Goal: Task Accomplishment & Management: Complete application form

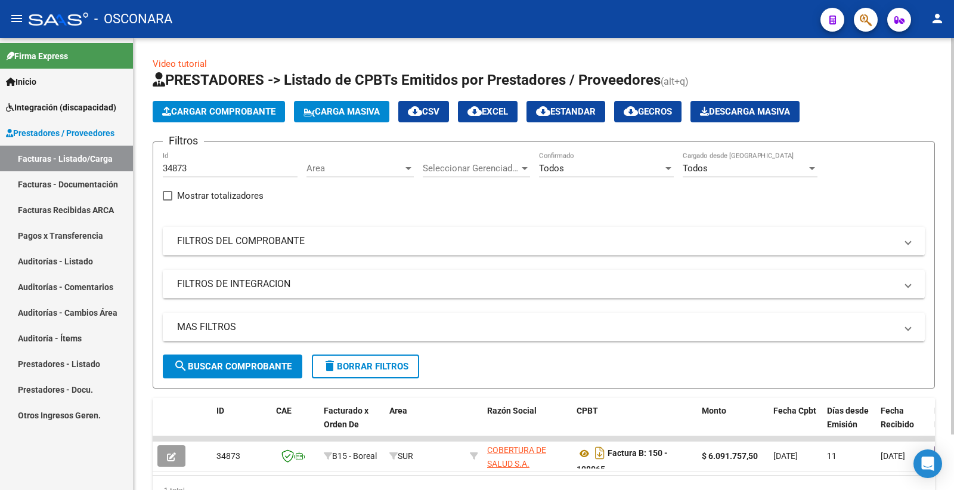
click at [209, 234] on mat-panel-title "FILTROS DEL COMPROBANTE" at bounding box center [536, 240] width 719 height 13
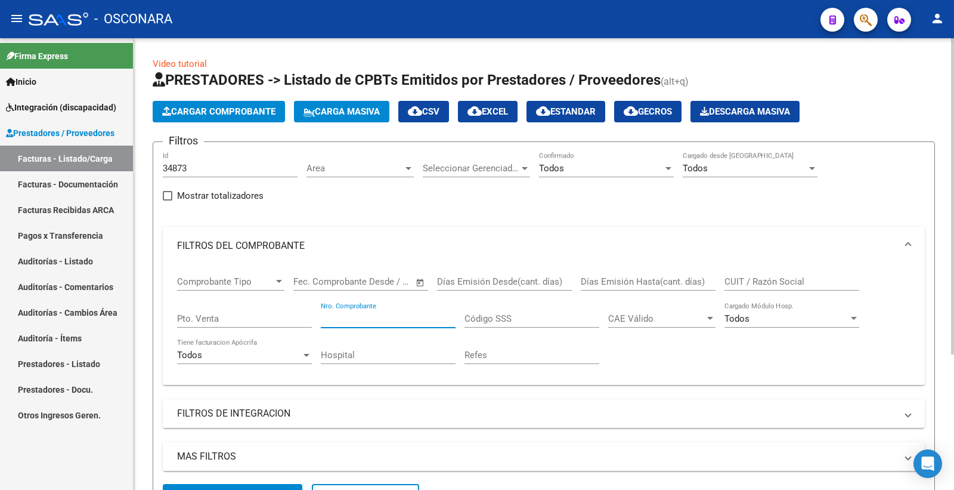
click at [344, 319] on input "Nro. Comprobante" at bounding box center [388, 318] width 135 height 11
paste input "121"
type input "121"
drag, startPoint x: 201, startPoint y: 168, endPoint x: 146, endPoint y: 167, distance: 54.9
click at [141, 175] on div "Video tutorial PRESTADORES -> Listado de CPBTs Emitidos por Prestadores / Prove…" at bounding box center [544, 351] width 821 height 626
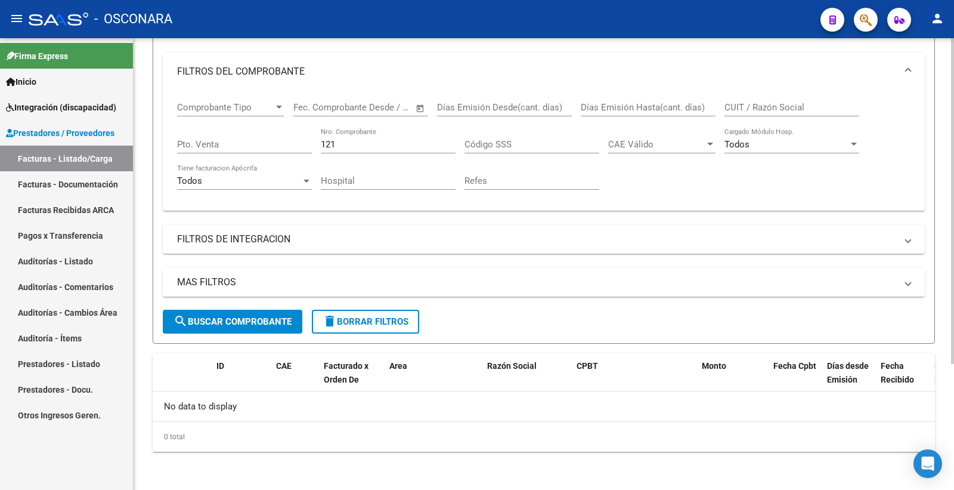
click at [267, 312] on button "search Buscar Comprobante" at bounding box center [233, 322] width 140 height 24
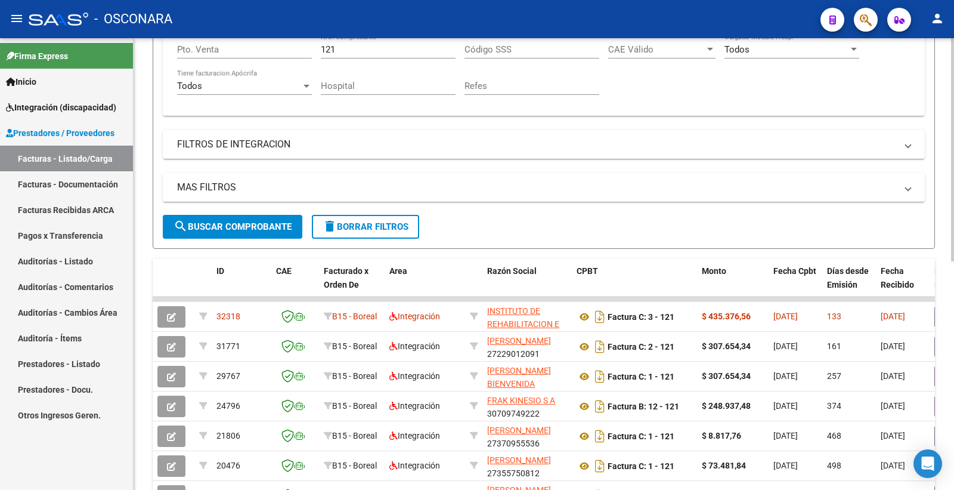
scroll to position [307, 0]
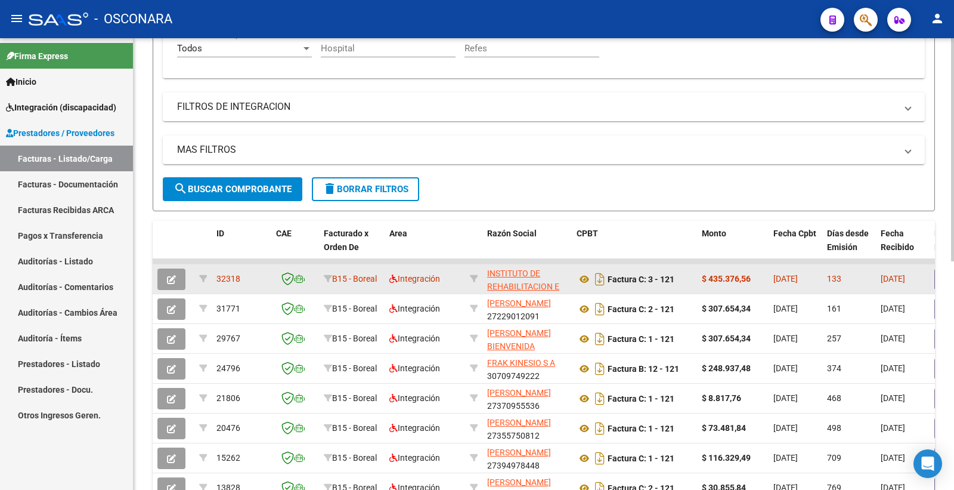
click at [177, 279] on button "button" at bounding box center [171, 278] width 28 height 21
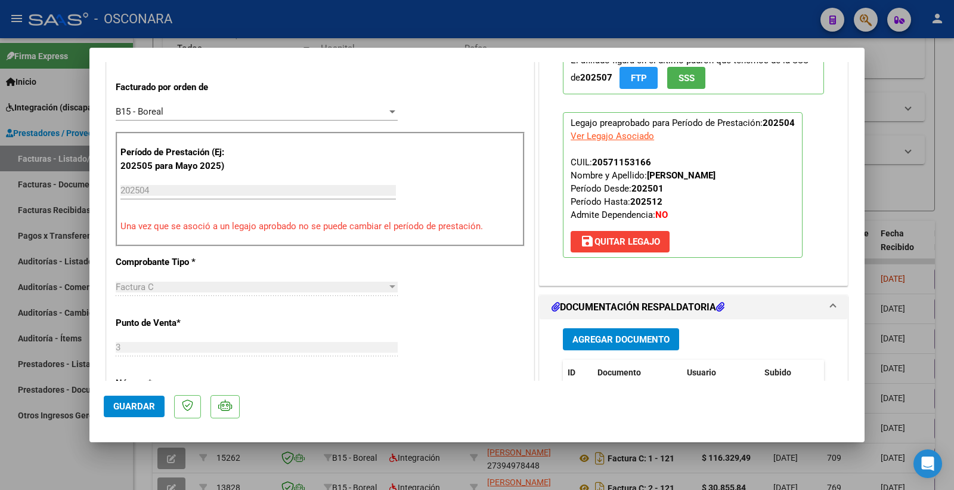
scroll to position [397, 0]
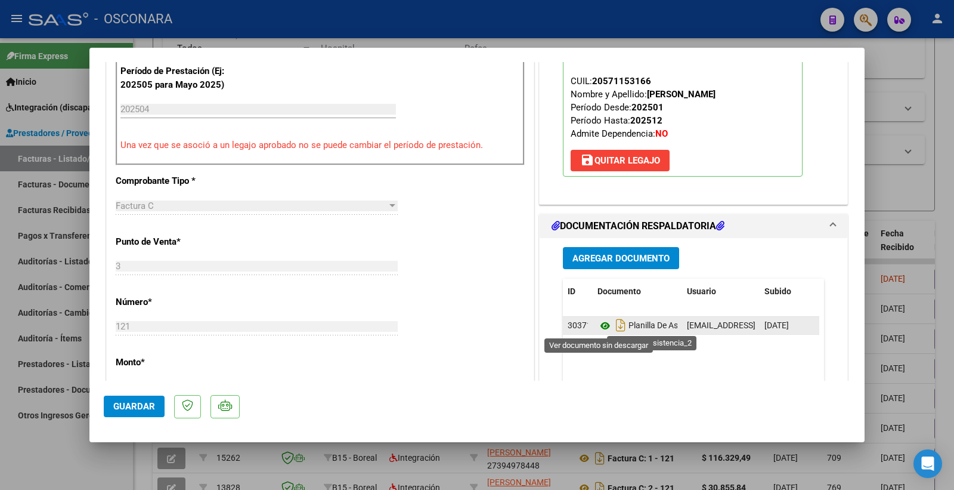
click at [600, 326] on icon at bounding box center [606, 326] width 16 height 14
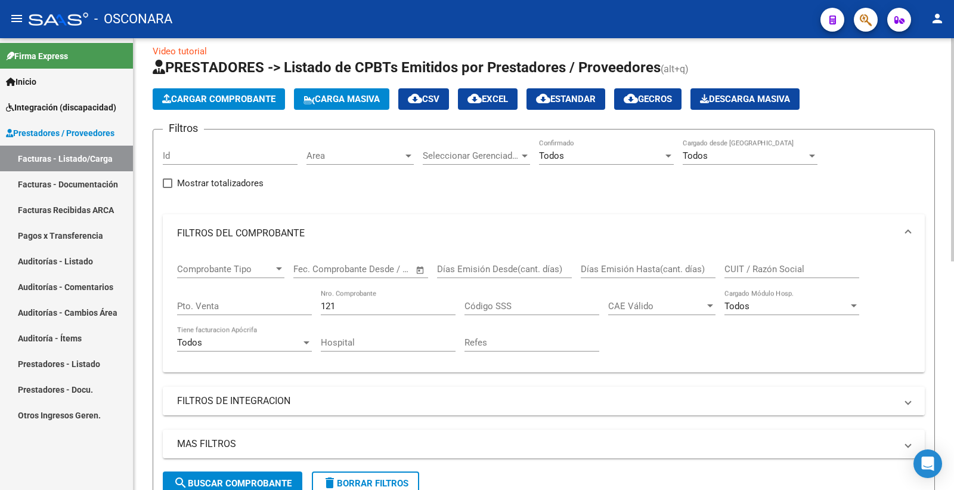
scroll to position [0, 0]
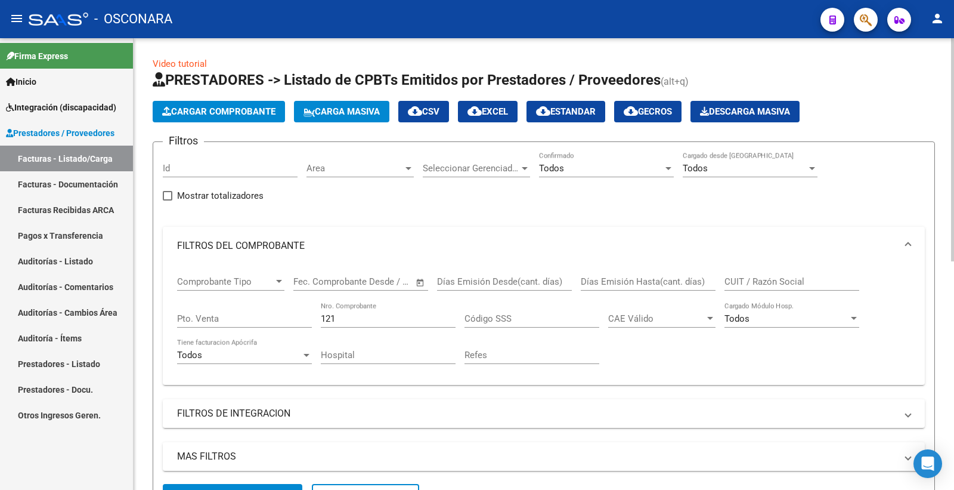
click at [204, 111] on span "Cargar Comprobante" at bounding box center [218, 111] width 113 height 11
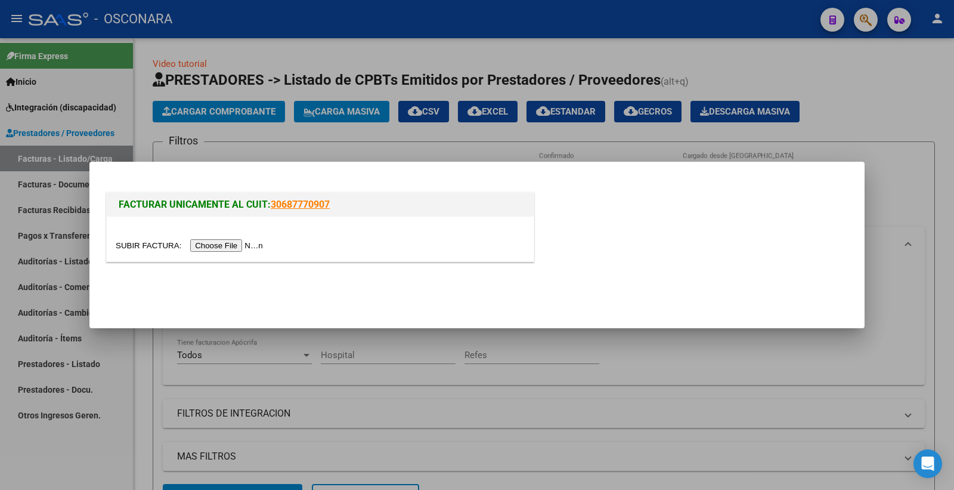
click at [205, 248] on input "file" at bounding box center [191, 245] width 151 height 13
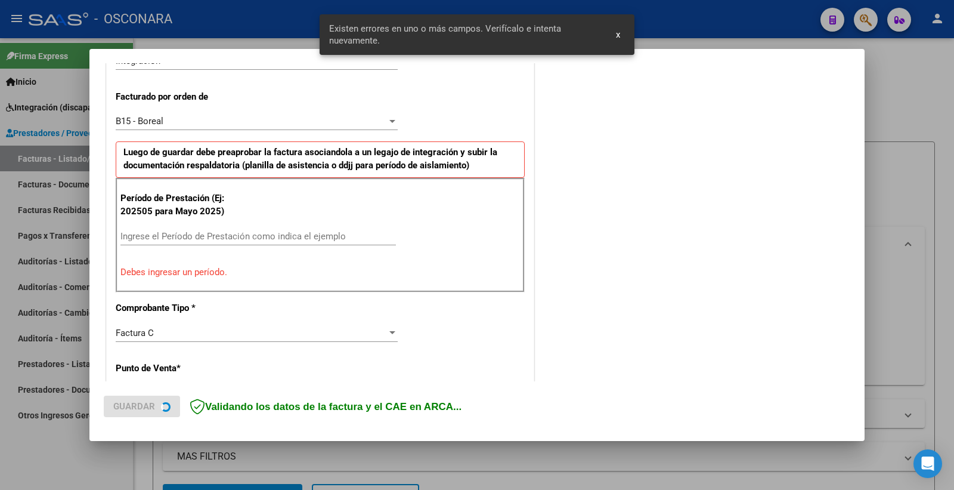
scroll to position [316, 0]
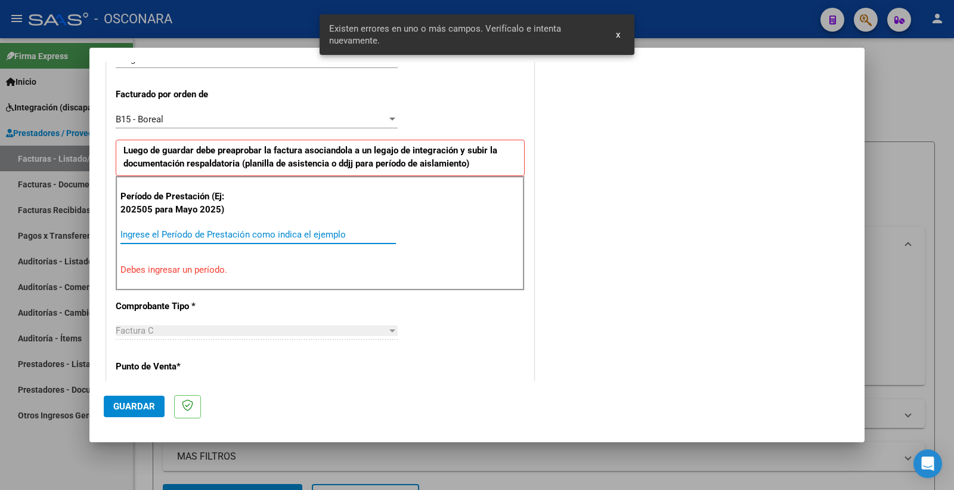
click at [189, 235] on input "Ingrese el Período de Prestación como indica el ejemplo" at bounding box center [258, 234] width 276 height 11
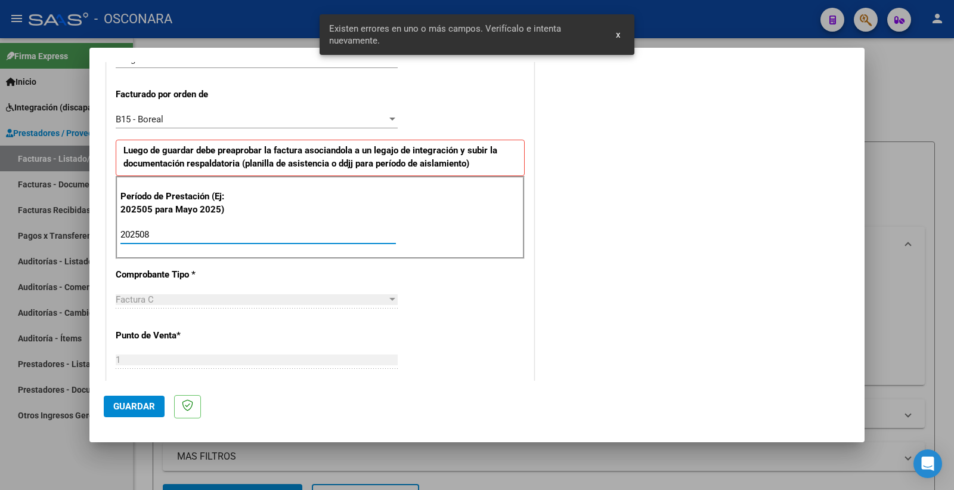
type input "202508"
click at [123, 404] on span "Guardar" at bounding box center [134, 406] width 42 height 11
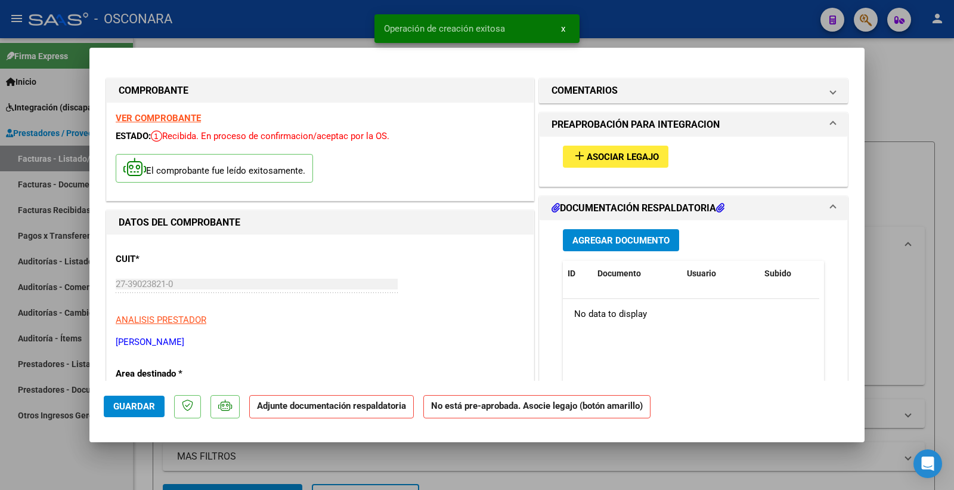
click at [154, 115] on strong "VER COMPROBANTE" at bounding box center [158, 118] width 85 height 11
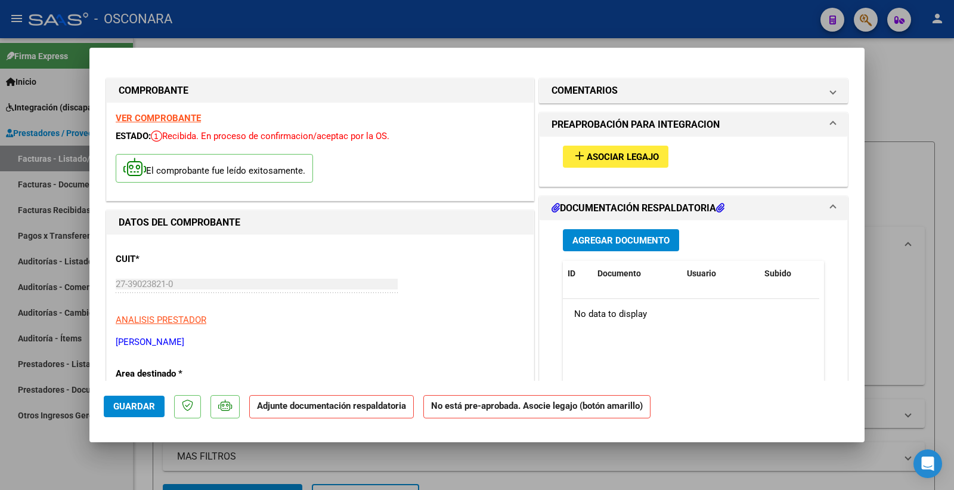
click at [613, 159] on span "Asociar Legajo" at bounding box center [623, 157] width 72 height 11
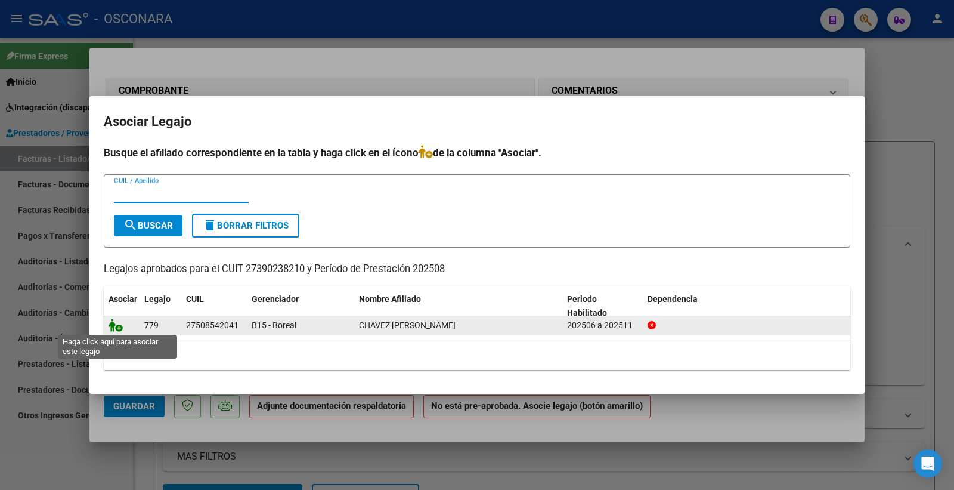
click at [115, 326] on icon at bounding box center [116, 325] width 14 height 13
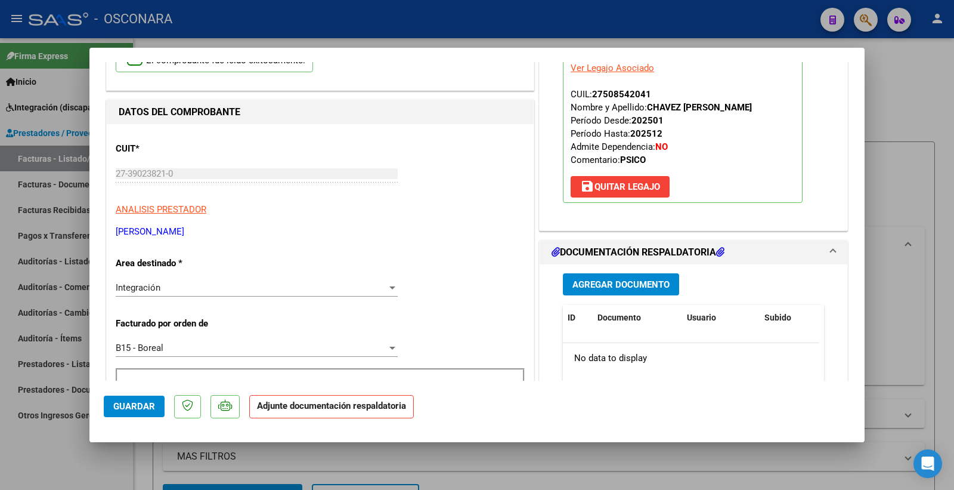
scroll to position [132, 0]
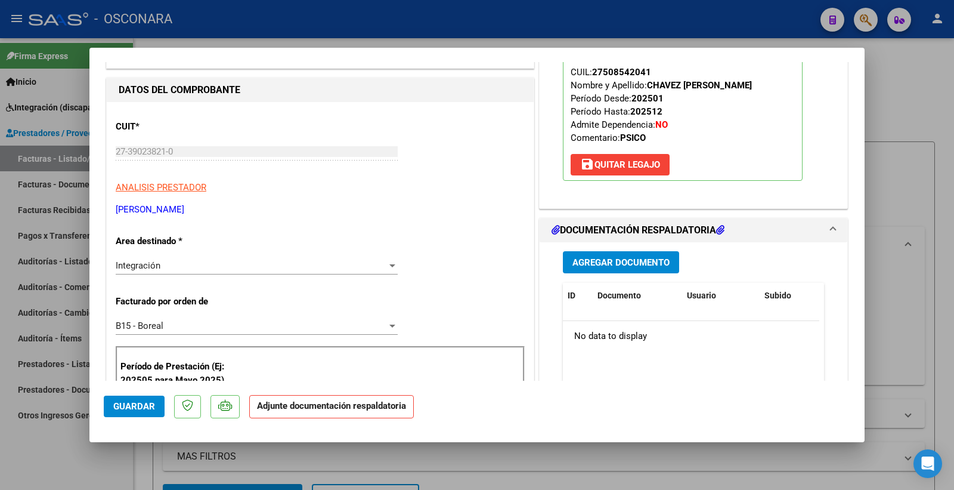
click at [611, 261] on span "Agregar Documento" at bounding box center [621, 262] width 97 height 11
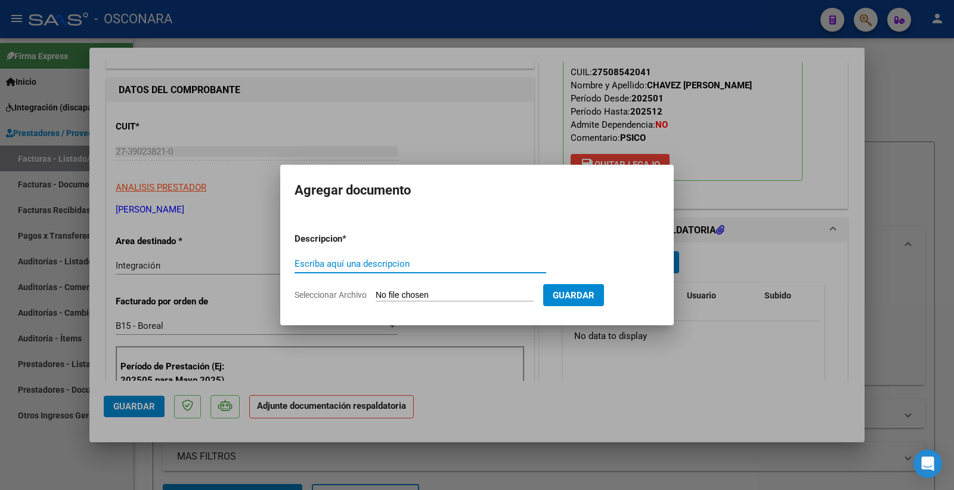
click at [383, 259] on input "Escriba aquí una descripcion" at bounding box center [421, 263] width 252 height 11
type input "PLANILLA"
click at [403, 291] on input "Seleccionar Archivo" at bounding box center [455, 295] width 158 height 11
type input "C:\fakepath\156756-3-Planilla_de_Asistencia.pdf"
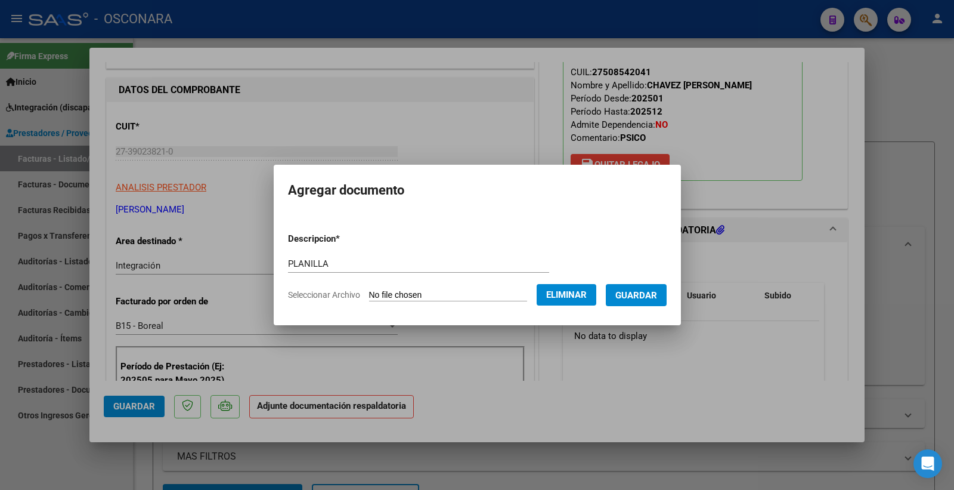
click at [639, 293] on span "Guardar" at bounding box center [637, 295] width 42 height 11
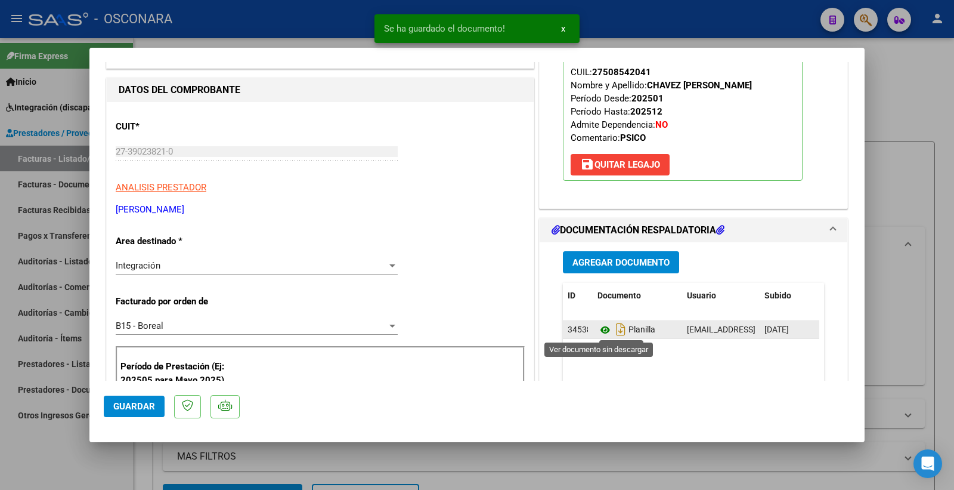
click at [598, 328] on icon at bounding box center [606, 330] width 16 height 14
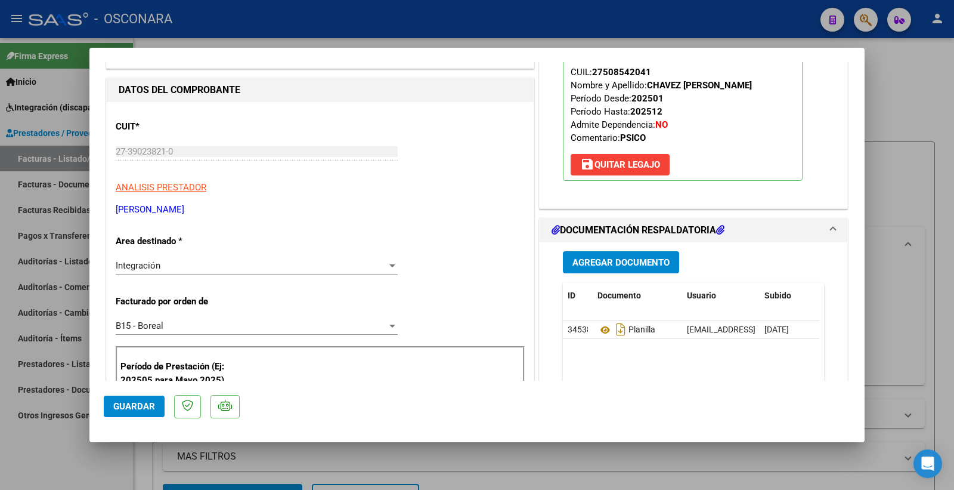
scroll to position [66, 0]
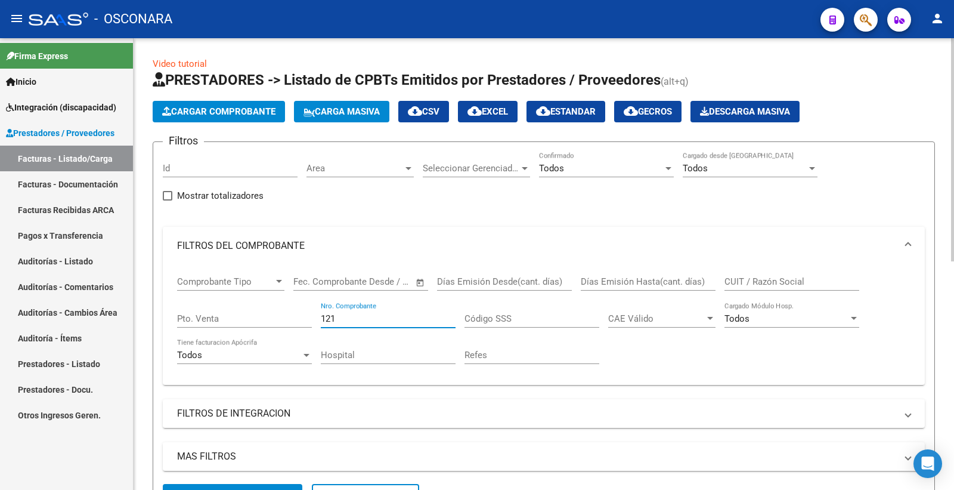
drag, startPoint x: 341, startPoint y: 314, endPoint x: 291, endPoint y: 326, distance: 52.1
click at [291, 326] on div "Comprobante Tipo Comprobante Tipo Fecha inicio – Fecha fin Fec. Comprobante Des…" at bounding box center [544, 320] width 734 height 110
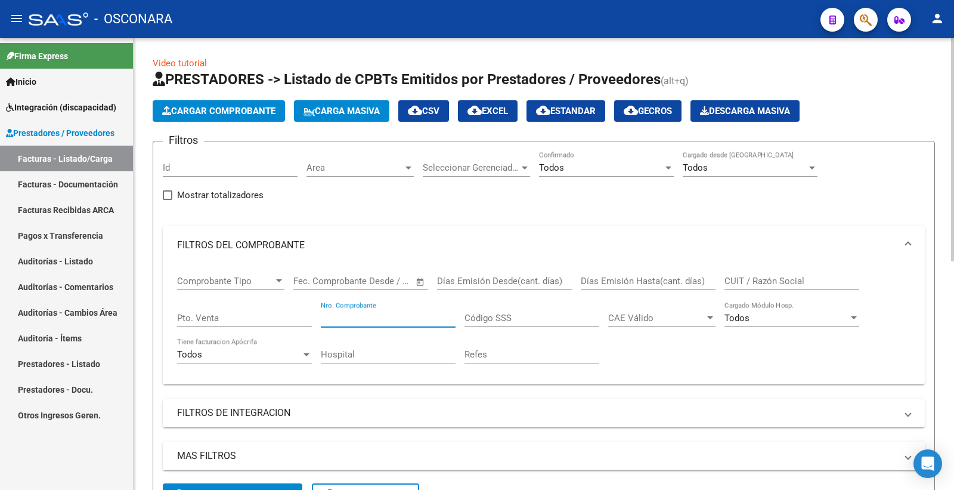
scroll to position [0, 0]
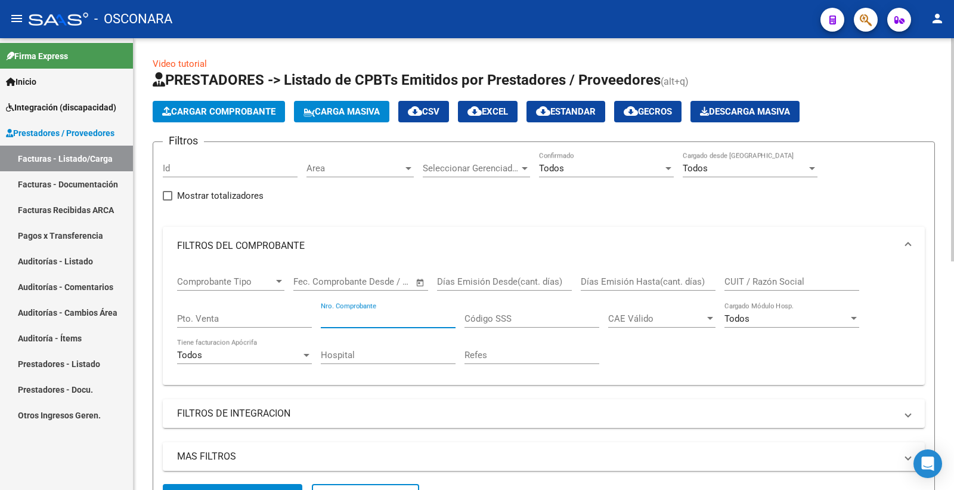
click at [224, 112] on span "Cargar Comprobante" at bounding box center [218, 111] width 113 height 11
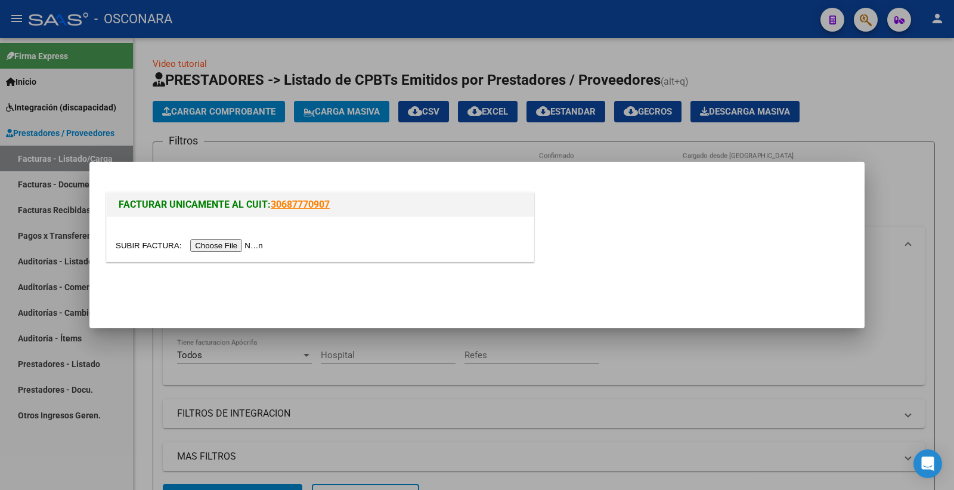
click at [233, 242] on input "file" at bounding box center [191, 245] width 151 height 13
click at [237, 246] on input "file" at bounding box center [191, 245] width 151 height 13
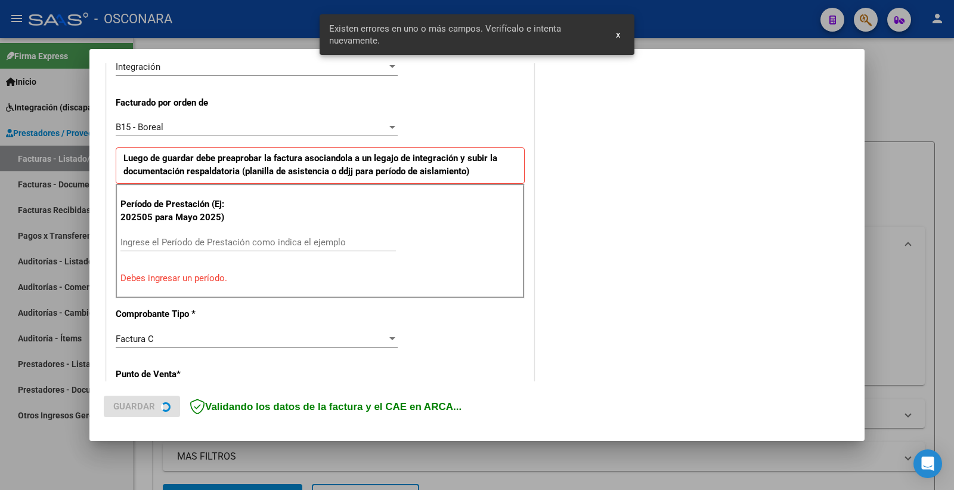
scroll to position [316, 0]
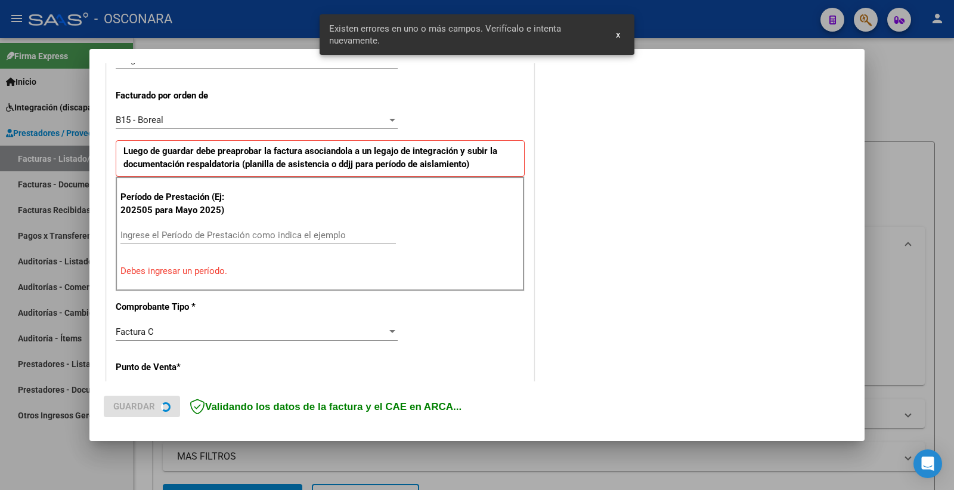
click at [169, 234] on input "Ingrese el Período de Prestación como indica el ejemplo" at bounding box center [258, 235] width 276 height 11
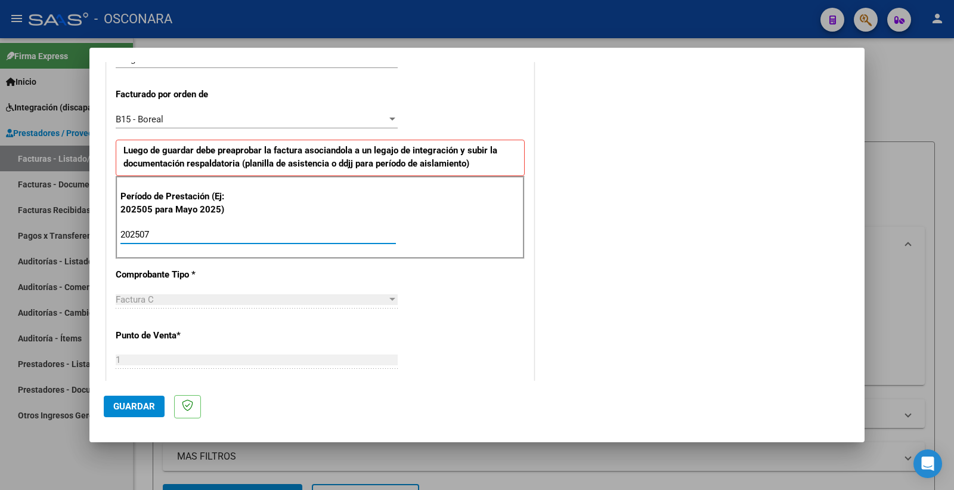
type input "202507"
click at [144, 407] on span "Guardar" at bounding box center [134, 406] width 42 height 11
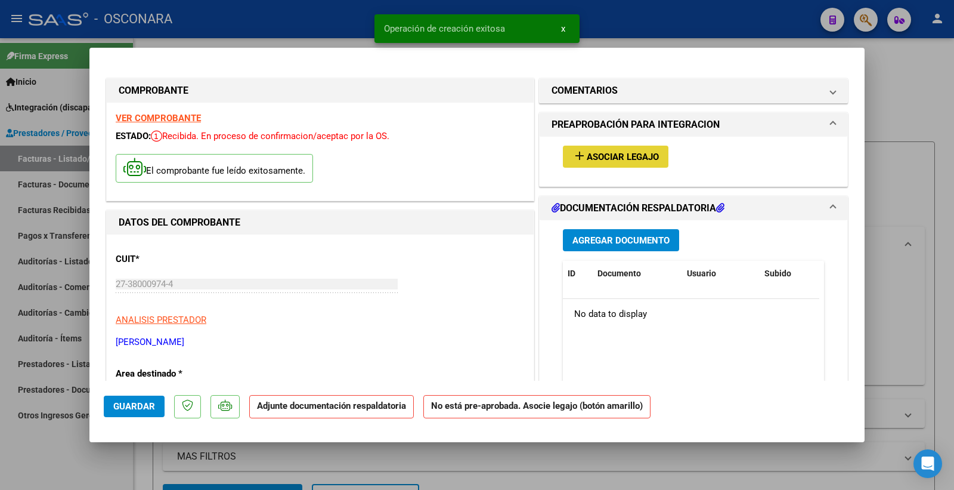
click at [624, 163] on button "add Asociar Legajo" at bounding box center [616, 157] width 106 height 22
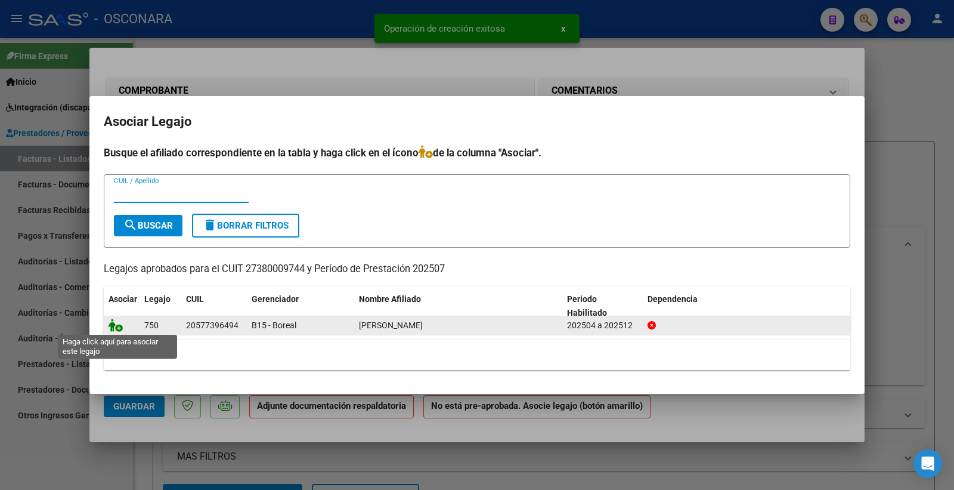
click at [110, 327] on icon at bounding box center [116, 325] width 14 height 13
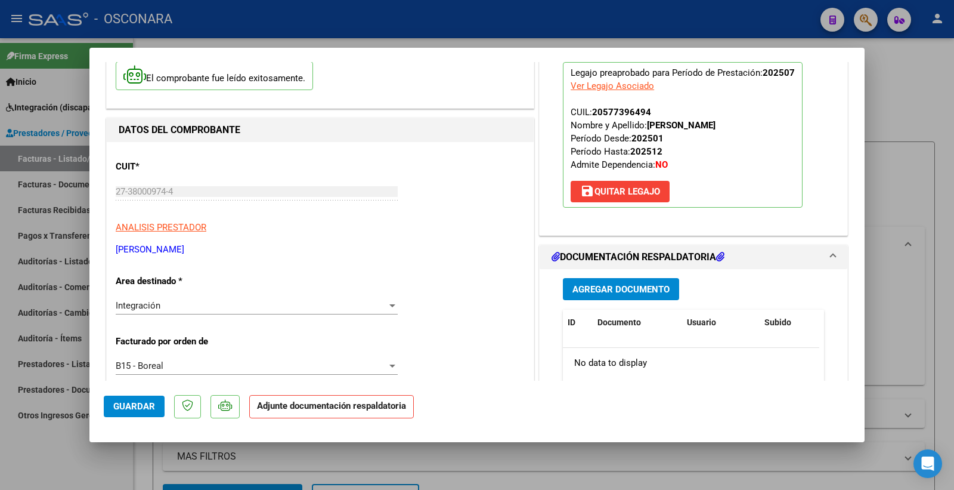
scroll to position [66, 0]
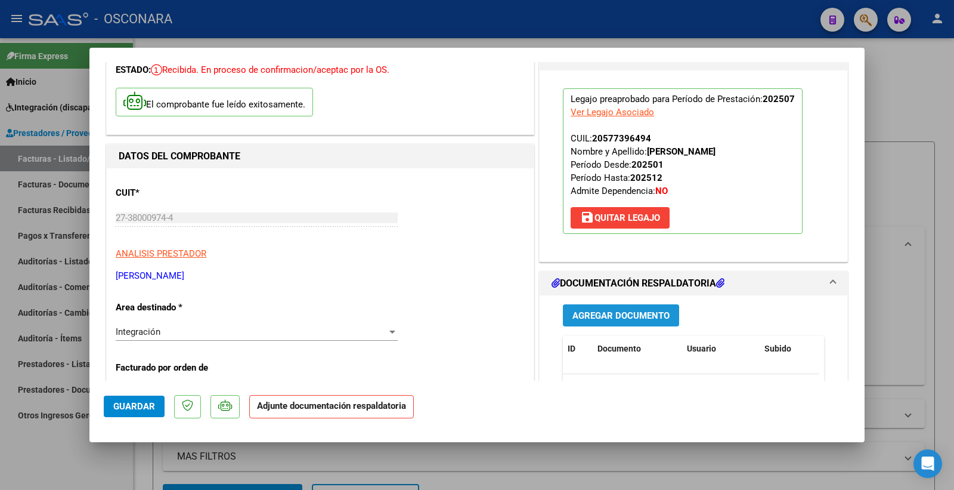
click at [605, 314] on span "Agregar Documento" at bounding box center [621, 315] width 97 height 11
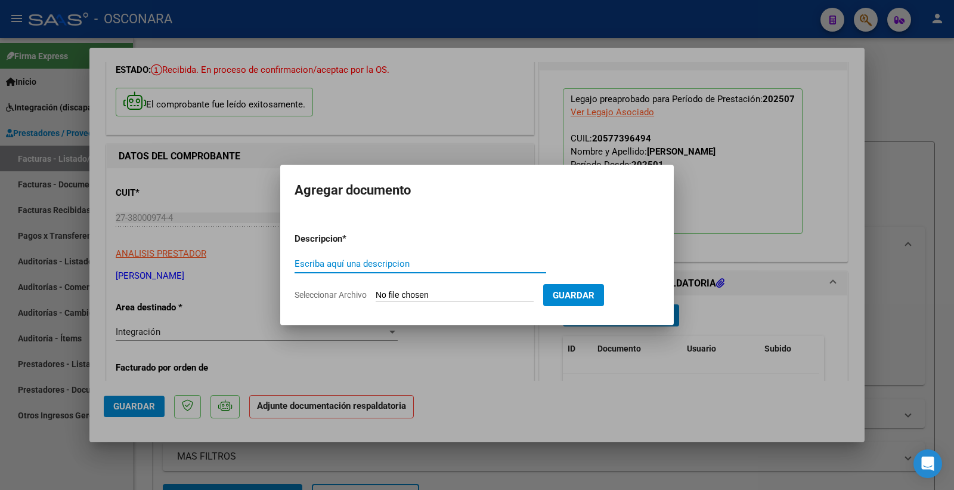
click at [374, 261] on input "Escriba aquí una descripcion" at bounding box center [421, 263] width 252 height 11
type input "PLANILLA"
click at [402, 293] on input "Seleccionar Archivo" at bounding box center [455, 295] width 158 height 11
type input "C:\fakepath\153015-3-Planilla_de_Asistencia.pdf"
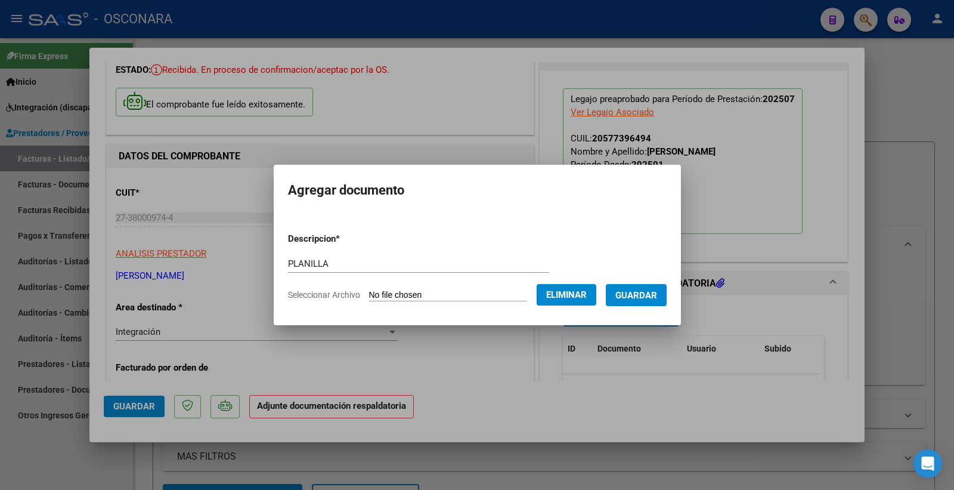
click at [649, 295] on span "Guardar" at bounding box center [637, 295] width 42 height 11
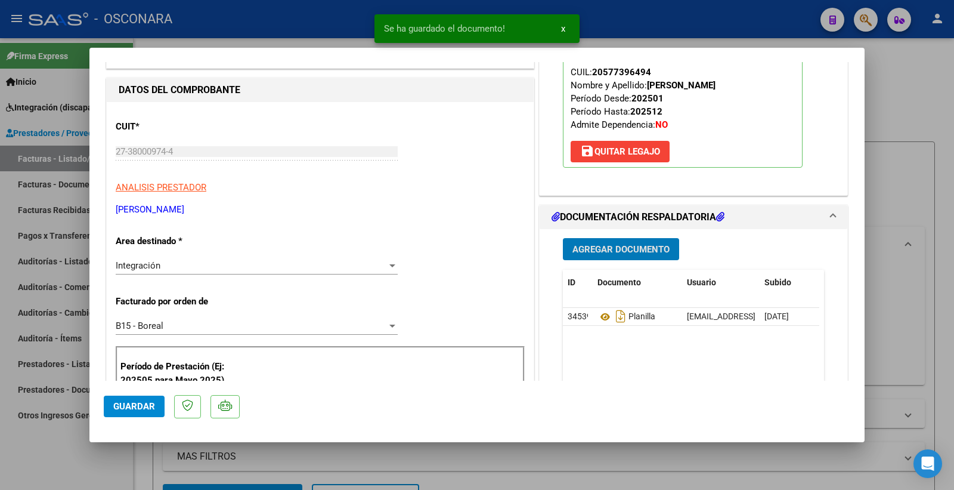
scroll to position [265, 0]
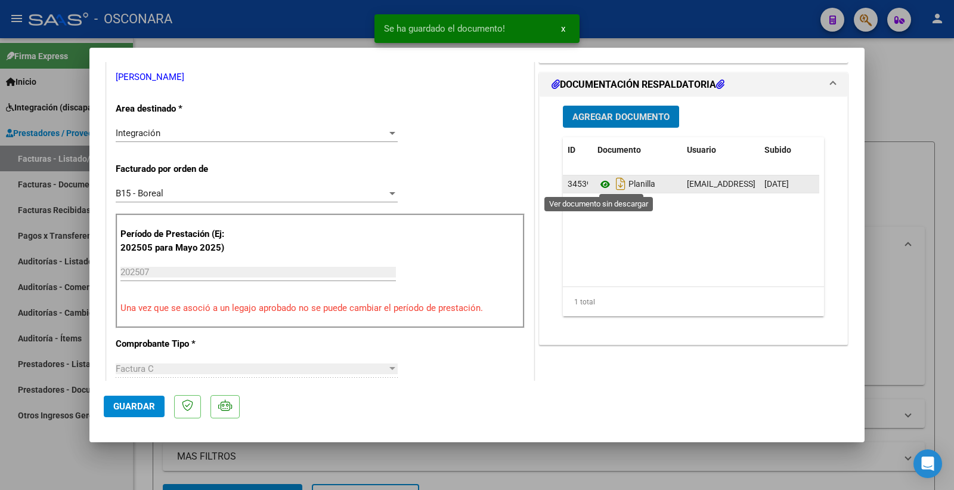
click at [598, 183] on icon at bounding box center [606, 184] width 16 height 14
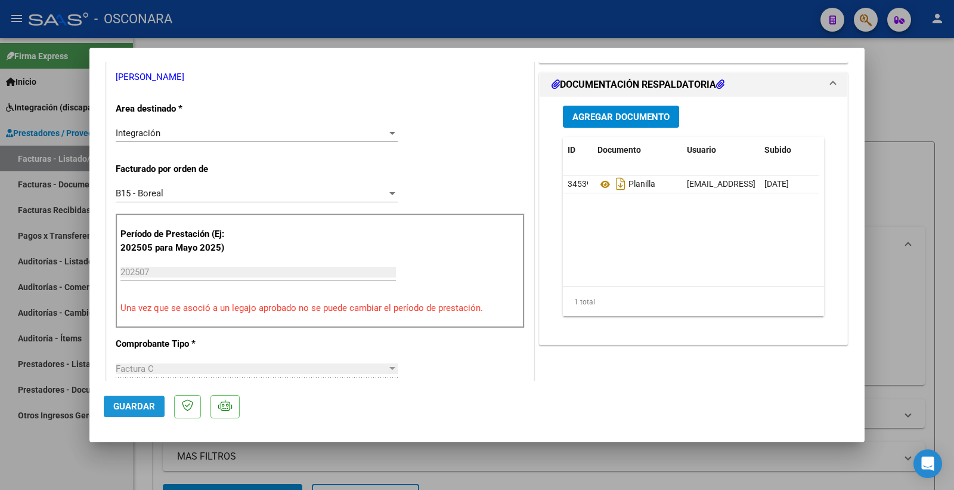
click at [139, 406] on span "Guardar" at bounding box center [134, 406] width 42 height 11
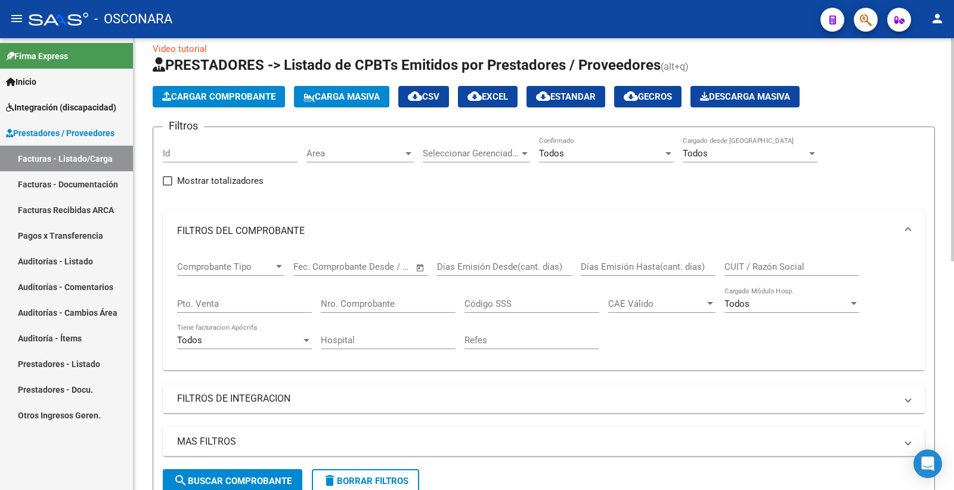
scroll to position [0, 0]
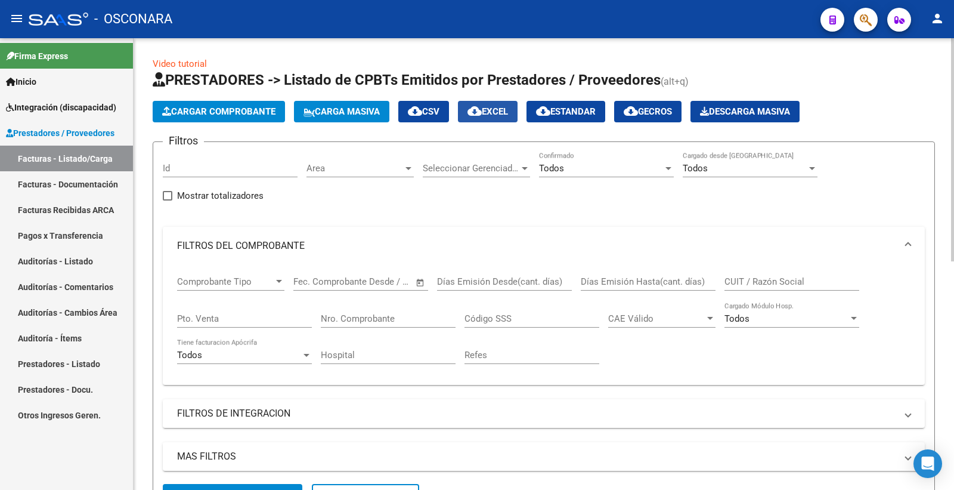
click at [507, 112] on span "cloud_download EXCEL" at bounding box center [488, 111] width 41 height 11
click at [347, 317] on input "Nro. Comprobante" at bounding box center [388, 318] width 135 height 11
paste input "444"
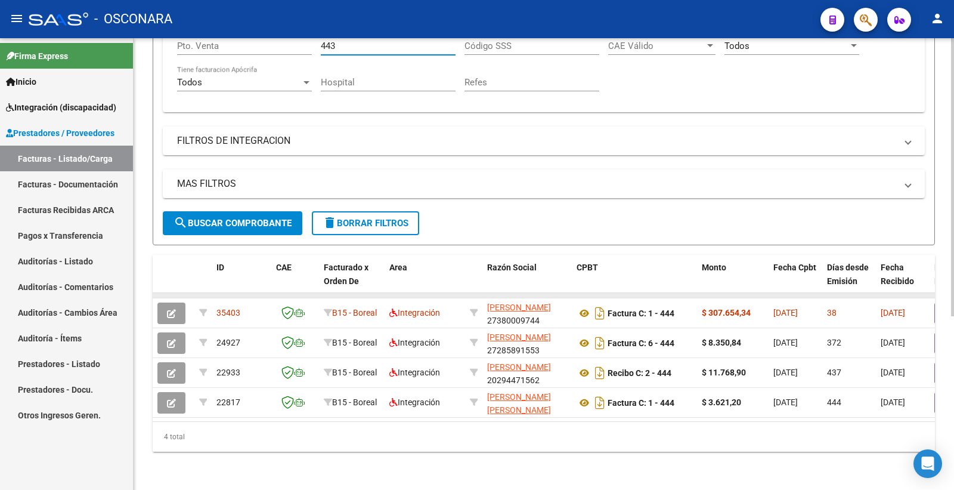
scroll to position [283, 0]
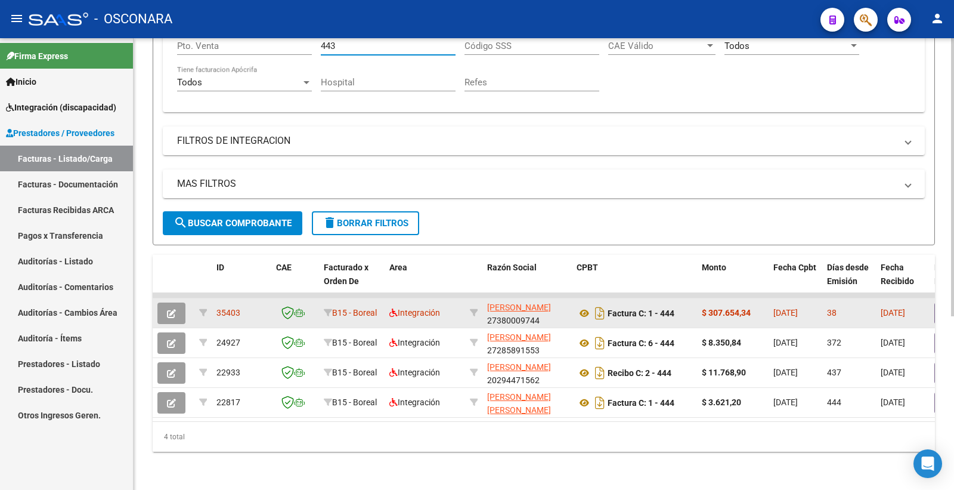
type input "443"
click at [170, 309] on icon "button" at bounding box center [171, 313] width 9 height 9
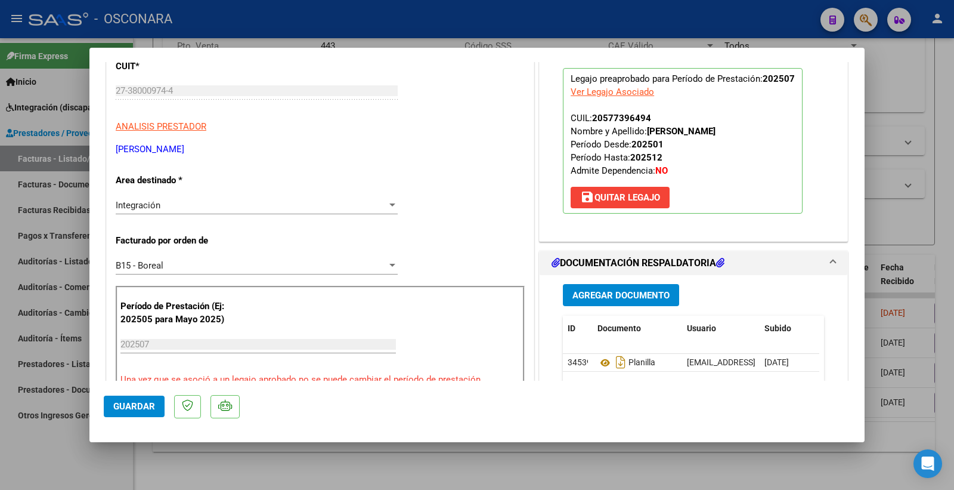
scroll to position [132, 0]
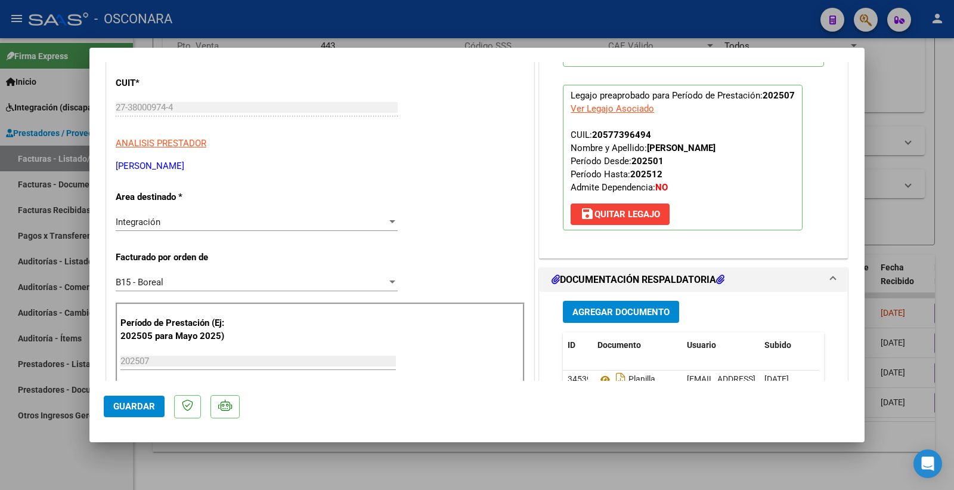
type input "$ 0,00"
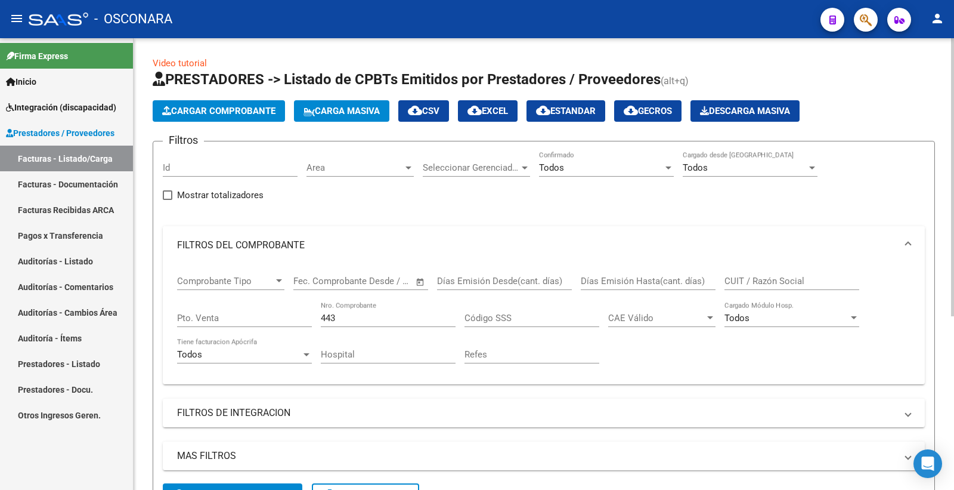
scroll to position [0, 0]
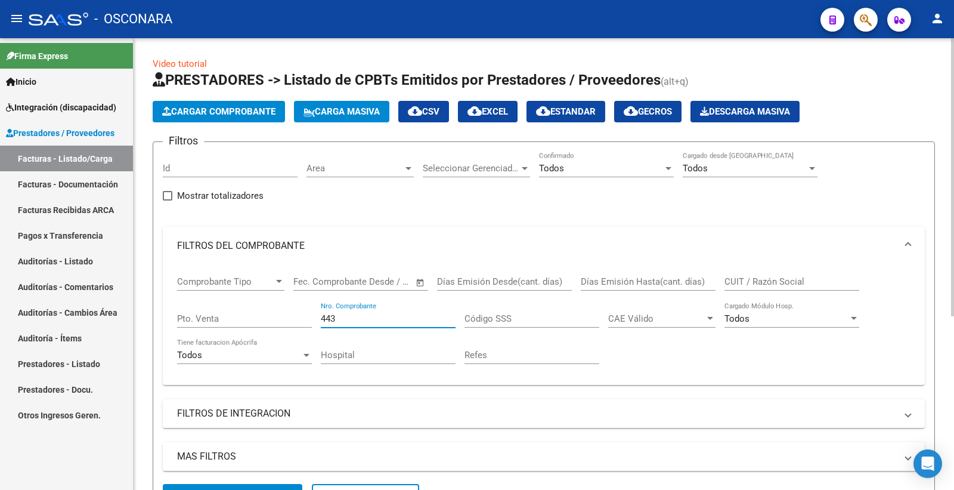
drag, startPoint x: 347, startPoint y: 320, endPoint x: 281, endPoint y: 320, distance: 66.2
click at [281, 320] on div "Comprobante Tipo Comprobante Tipo Fecha inicio – Fecha fin Fec. Comprobante Des…" at bounding box center [544, 320] width 734 height 110
click at [345, 317] on input "Nro. Comprobante" at bounding box center [388, 318] width 135 height 11
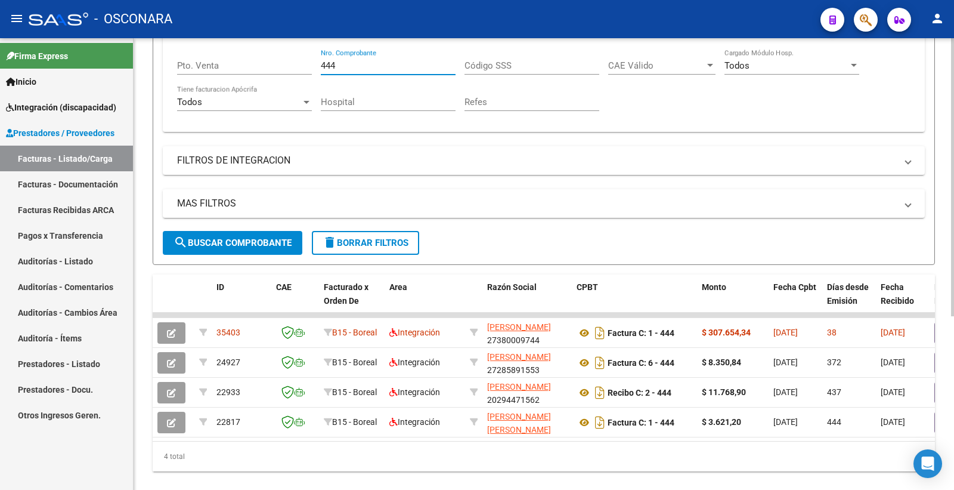
scroll to position [283, 0]
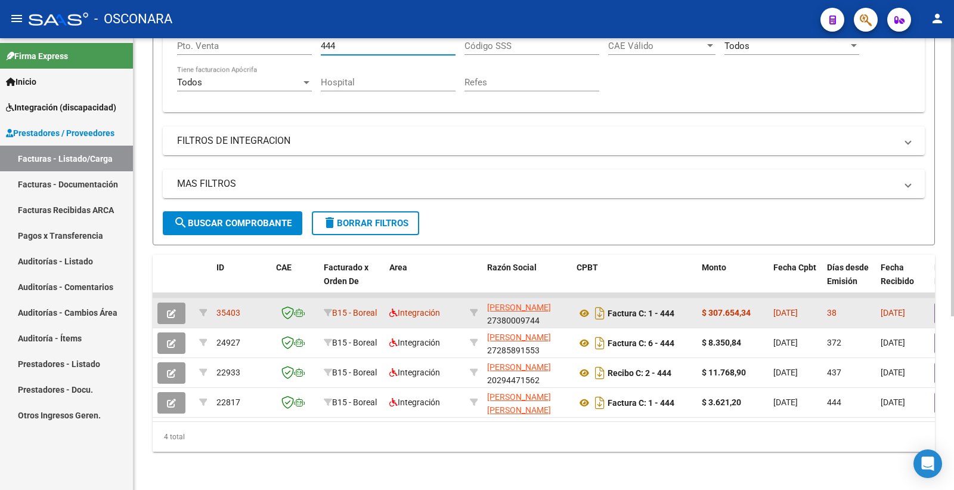
type input "444"
click at [168, 309] on icon "button" at bounding box center [171, 313] width 9 height 9
